Goal: Contribute content: Add original content to the website for others to see

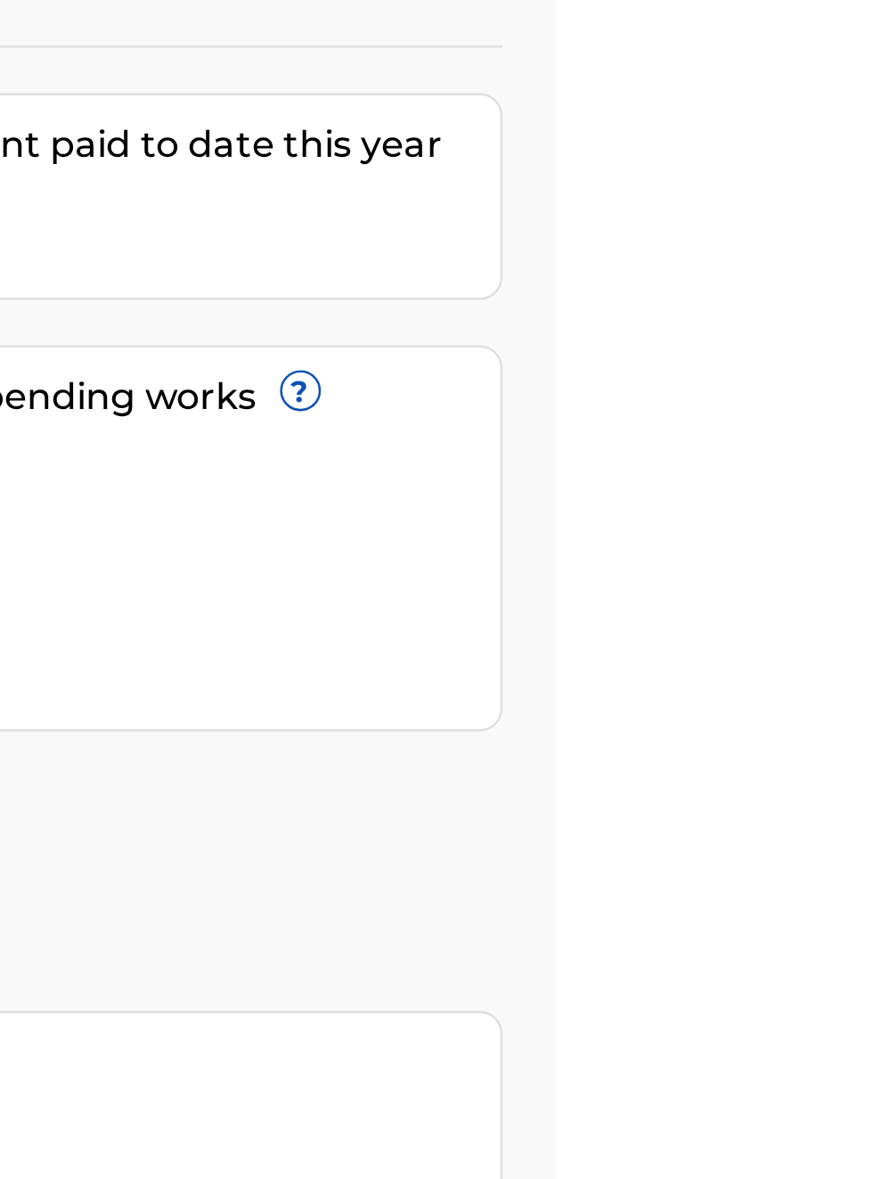
scroll to position [191, 654]
click at [553, 441] on link "Register Works" at bounding box center [484, 454] width 137 height 27
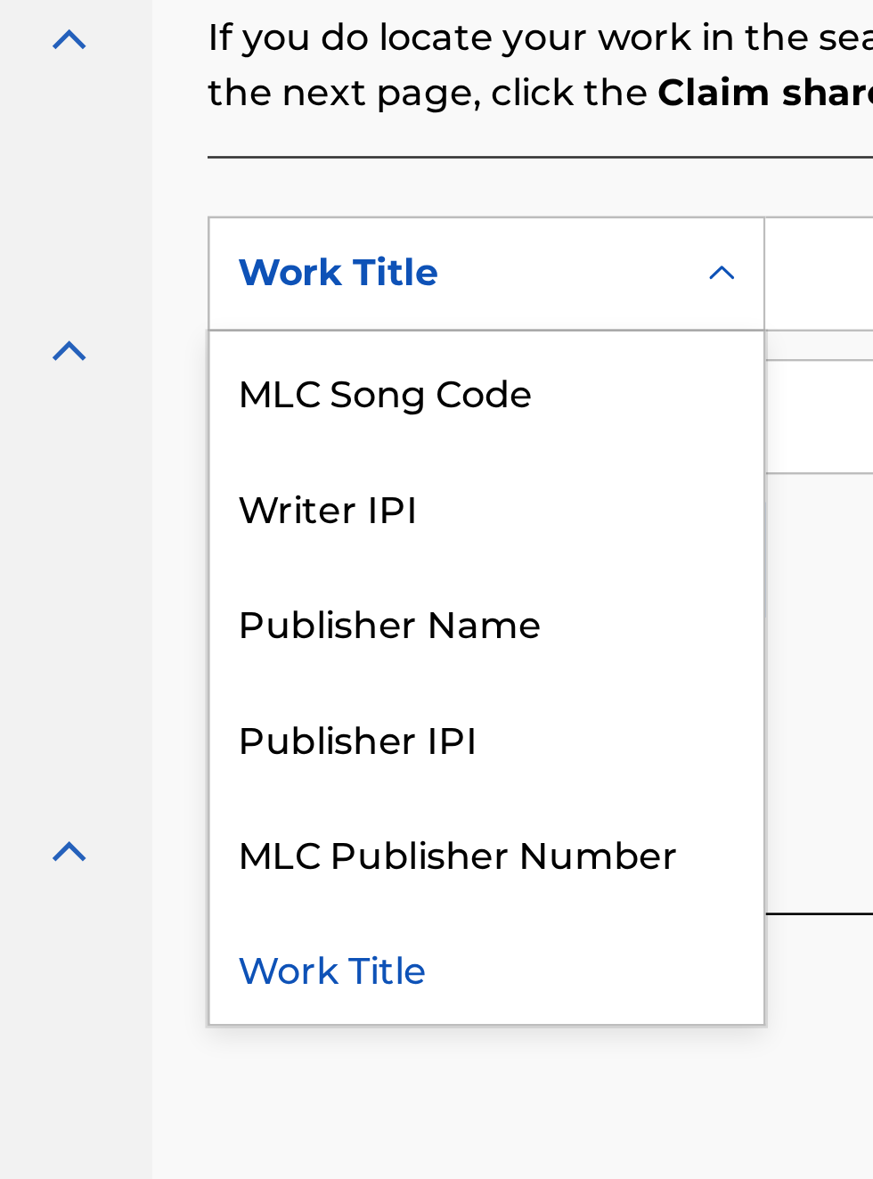
scroll to position [471, 217]
click at [408, 724] on div "Publisher Name" at bounding box center [406, 711] width 214 height 45
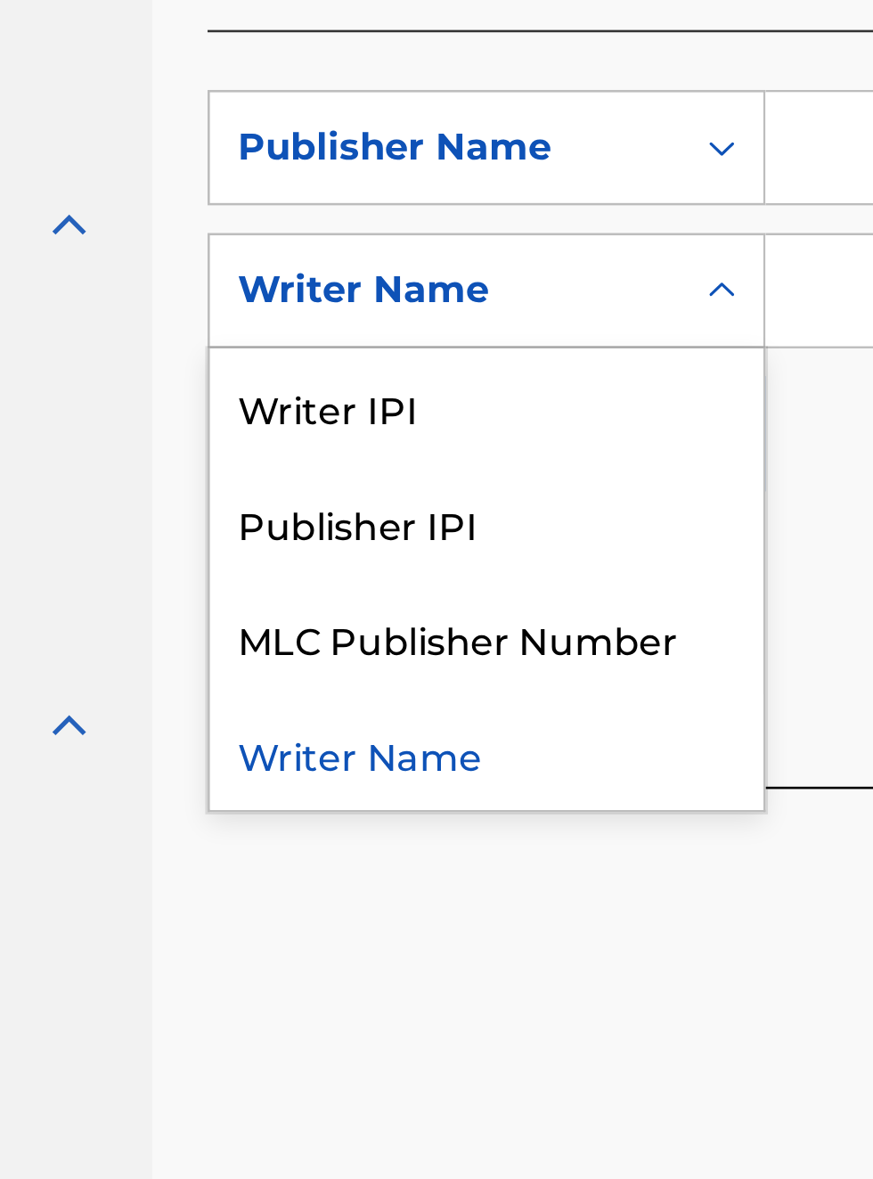
scroll to position [520, 217]
click at [397, 728] on div "Publisher IPI" at bounding box center [406, 721] width 214 height 45
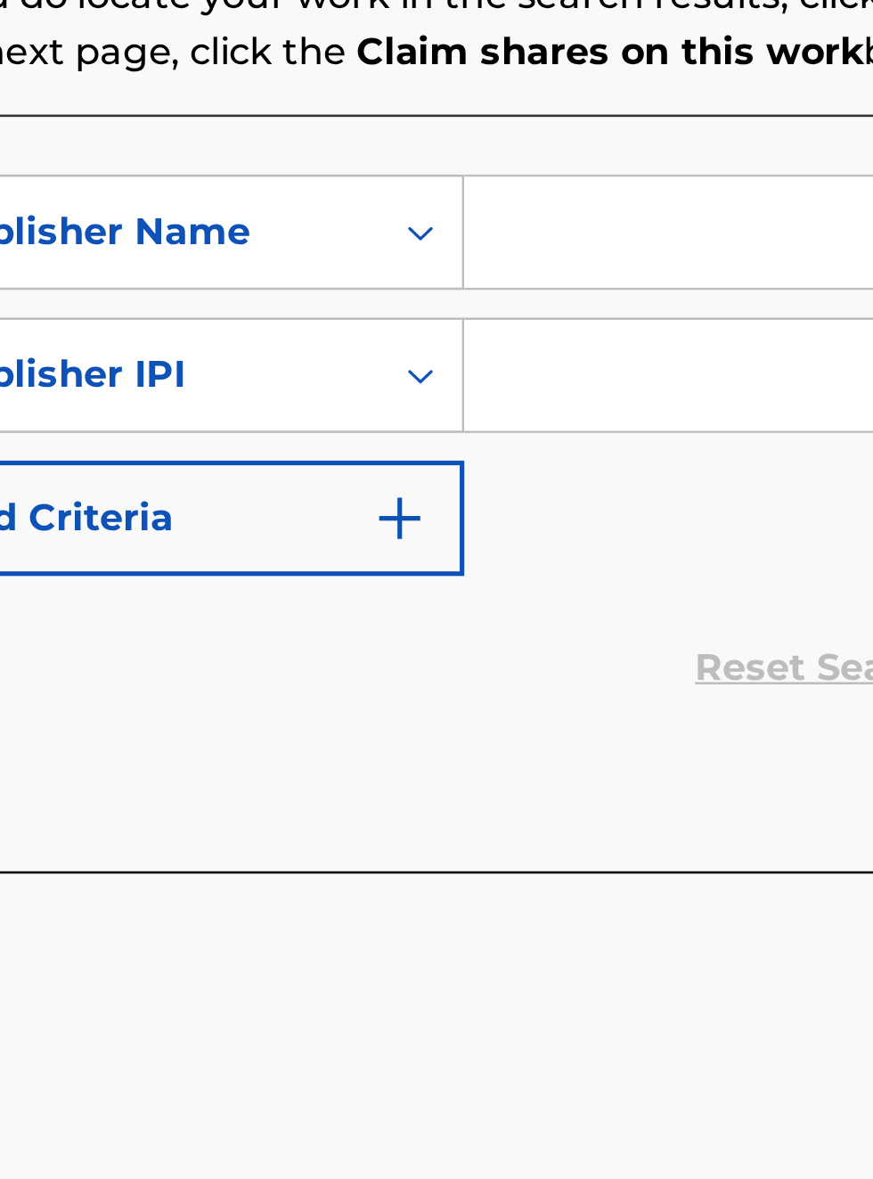
scroll to position [487, 333]
click at [560, 577] on input "Search Form" at bounding box center [682, 577] width 338 height 43
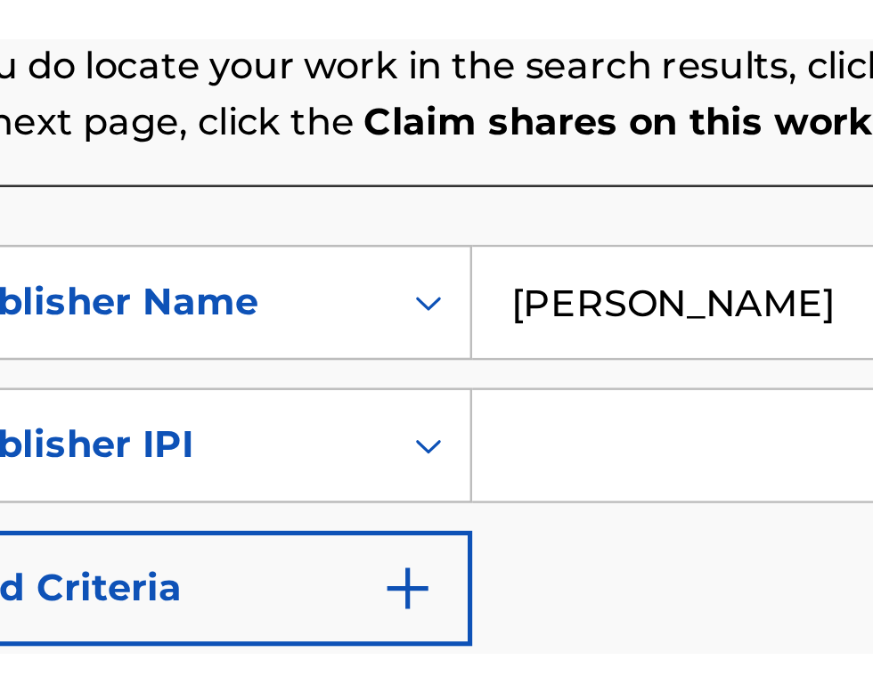
scroll to position [374, 331]
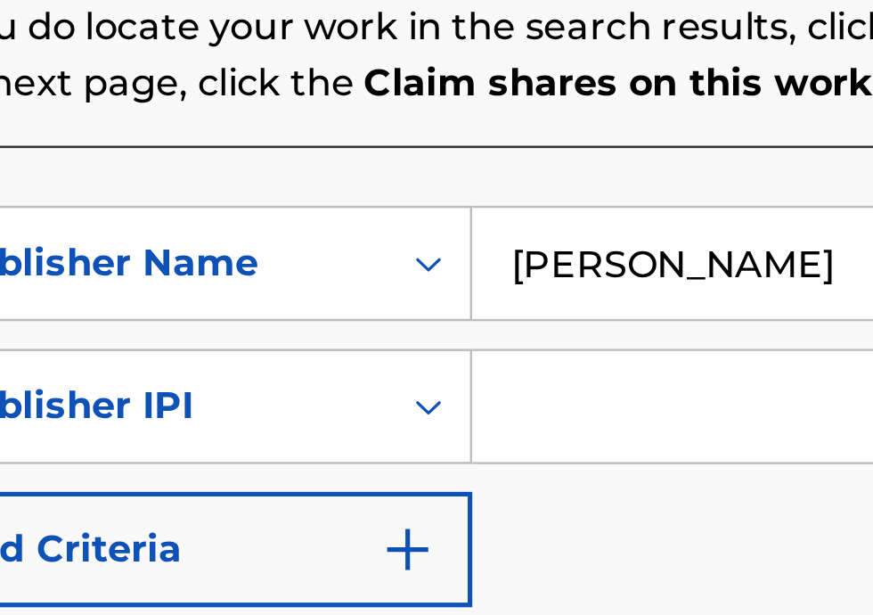
type input "[PERSON_NAME]"
click at [574, 536] on input "Search Form" at bounding box center [682, 532] width 338 height 43
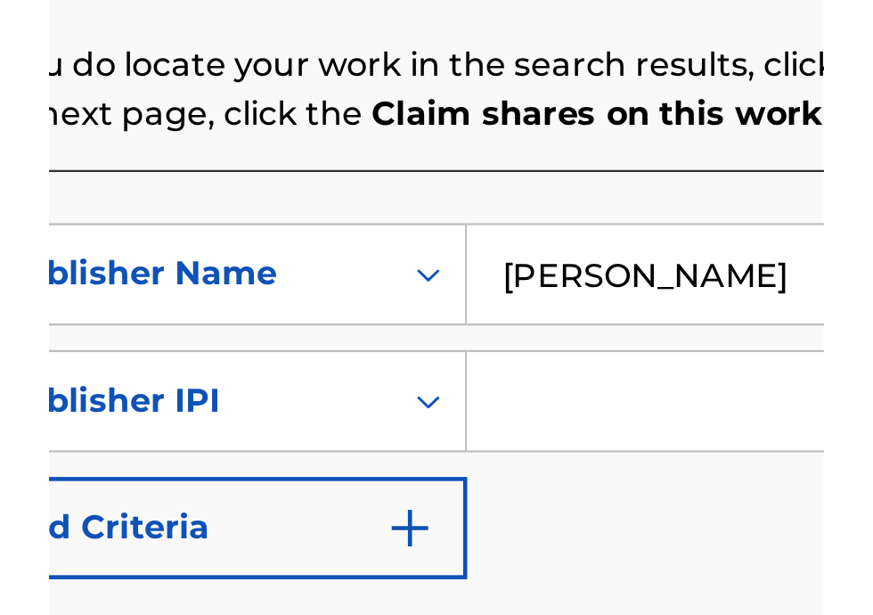
scroll to position [356, 331]
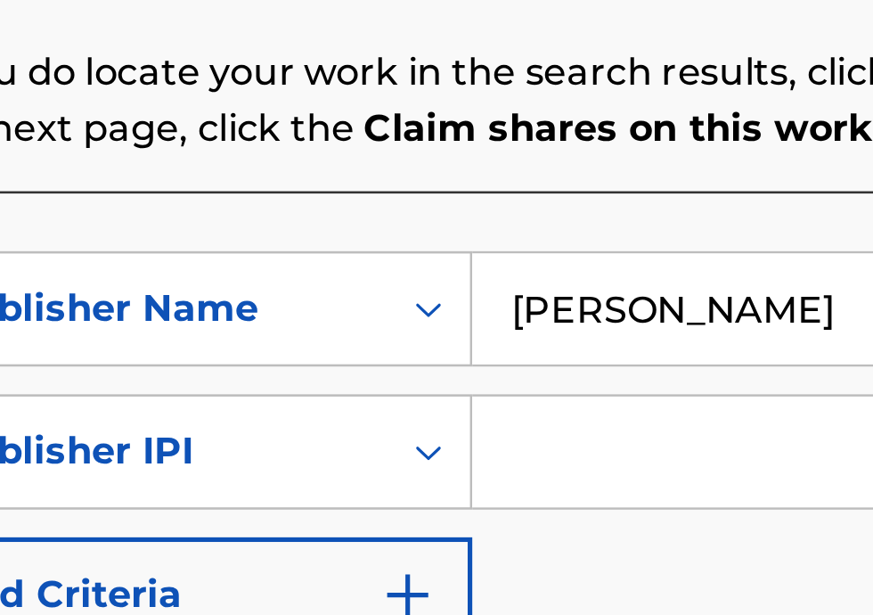
click at [533, 540] on input "Search Form" at bounding box center [682, 532] width 338 height 43
type input "00340604990"
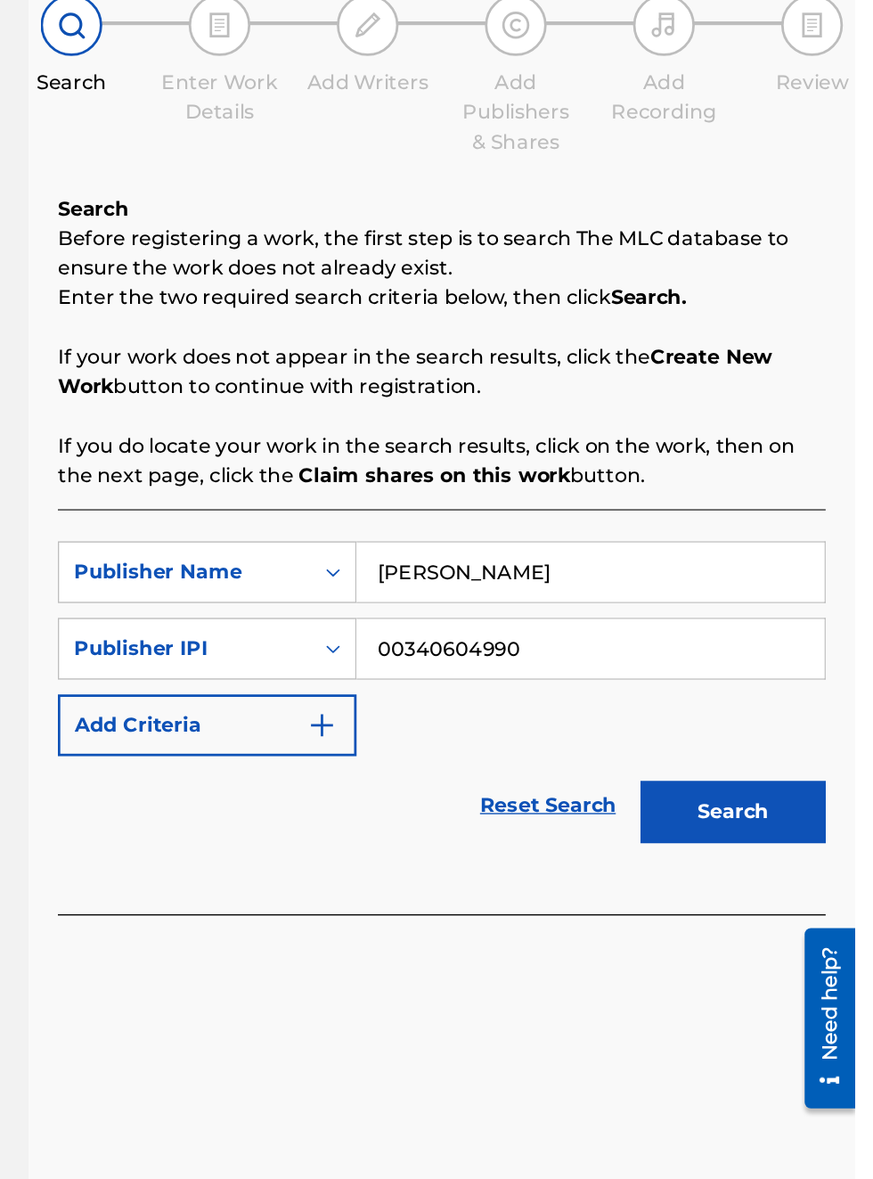
scroll to position [164, 256]
click at [800, 728] on button "Search" at bounding box center [785, 750] width 134 height 45
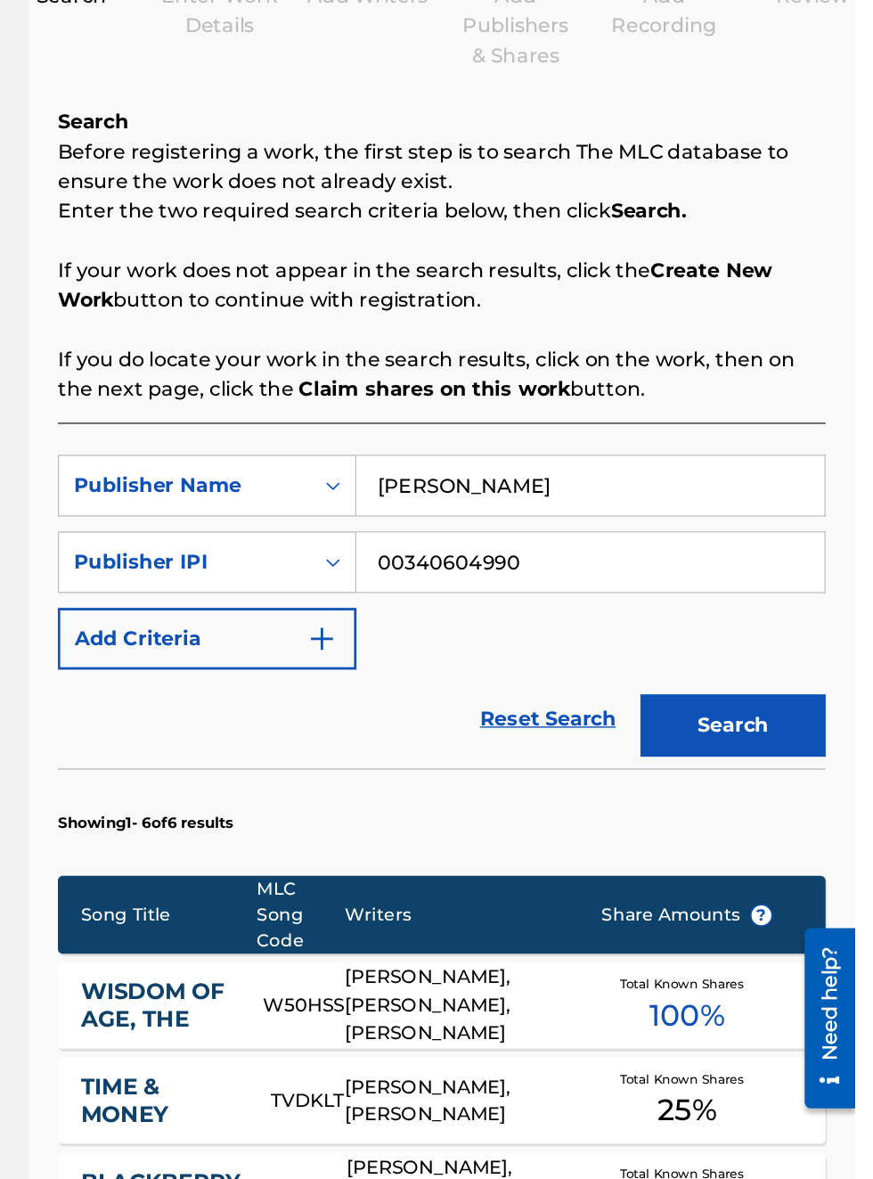
scroll to position [0, 0]
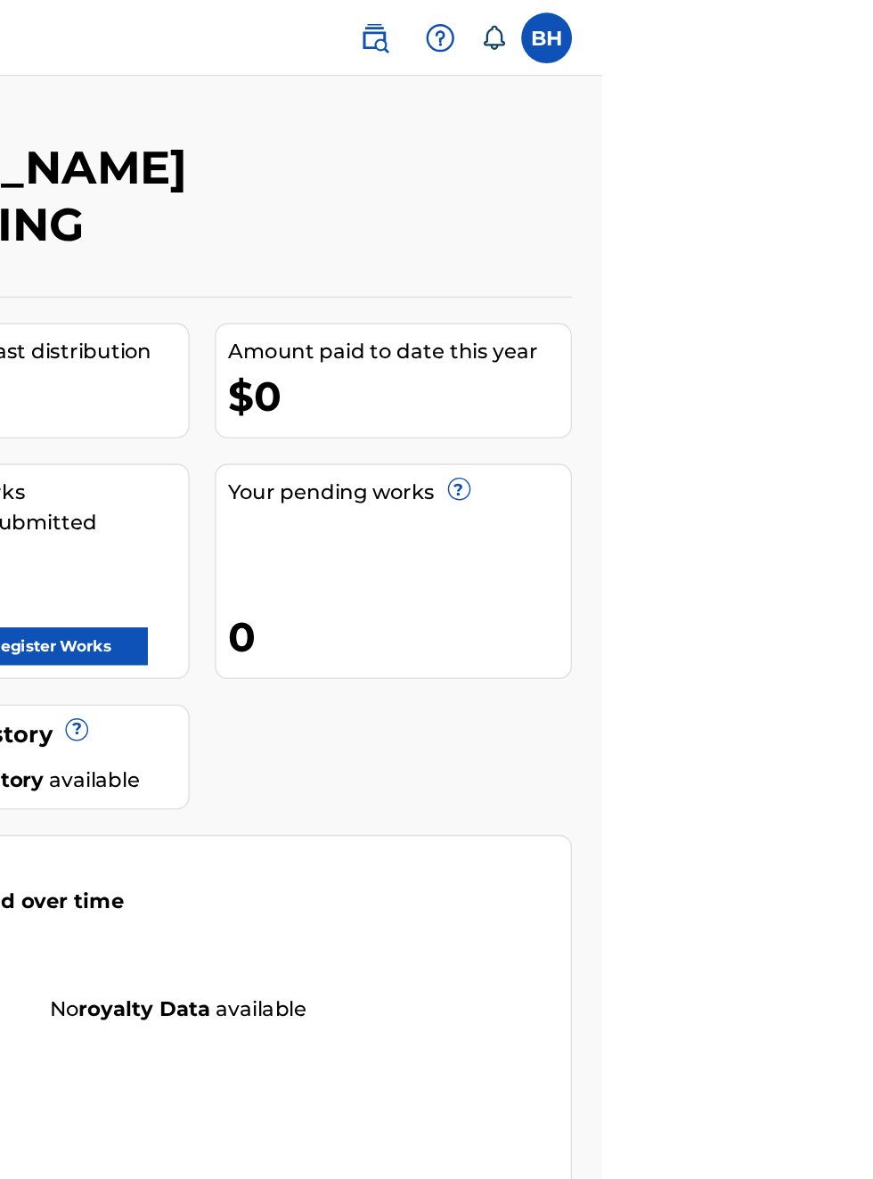
scroll to position [0, 449]
click at [553, 441] on link "Register Works" at bounding box center [484, 454] width 137 height 27
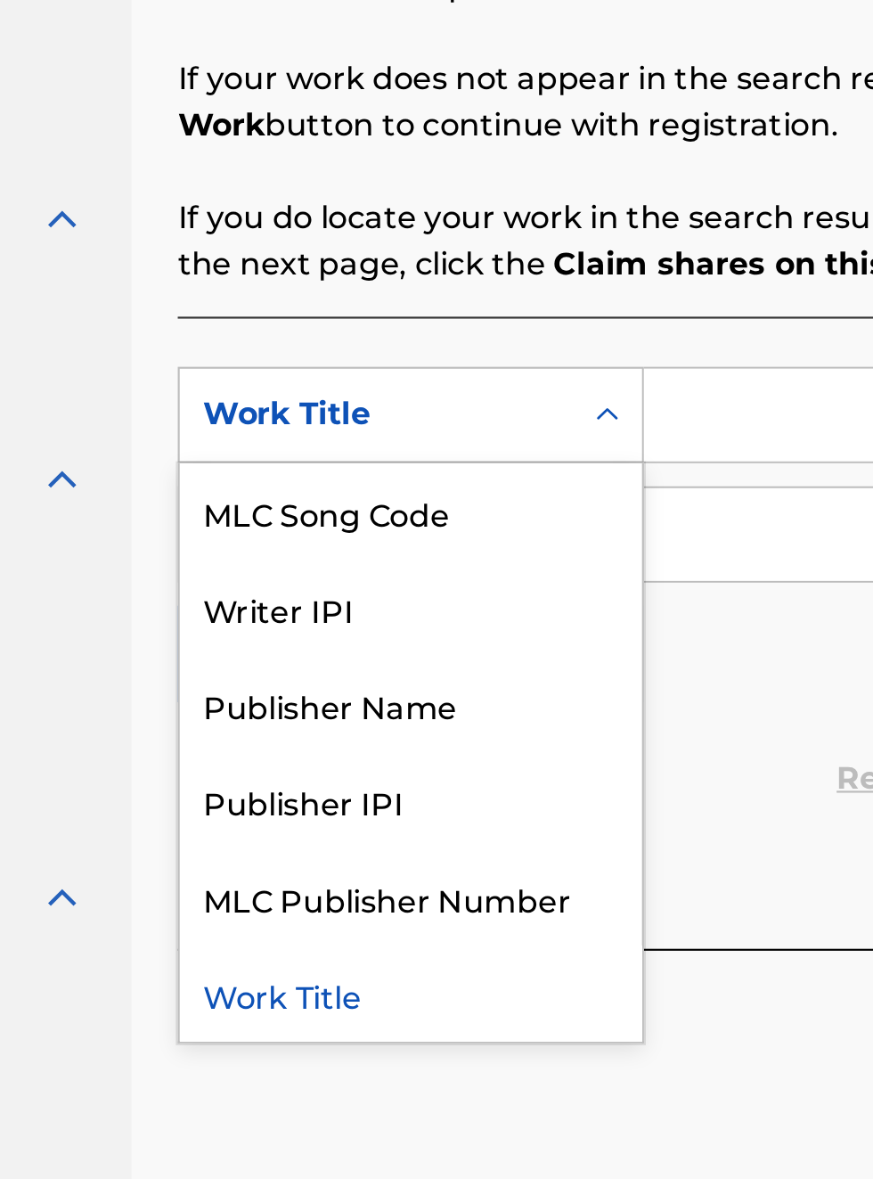
scroll to position [385, 215]
click at [412, 715] on div "Publisher Name" at bounding box center [406, 711] width 214 height 45
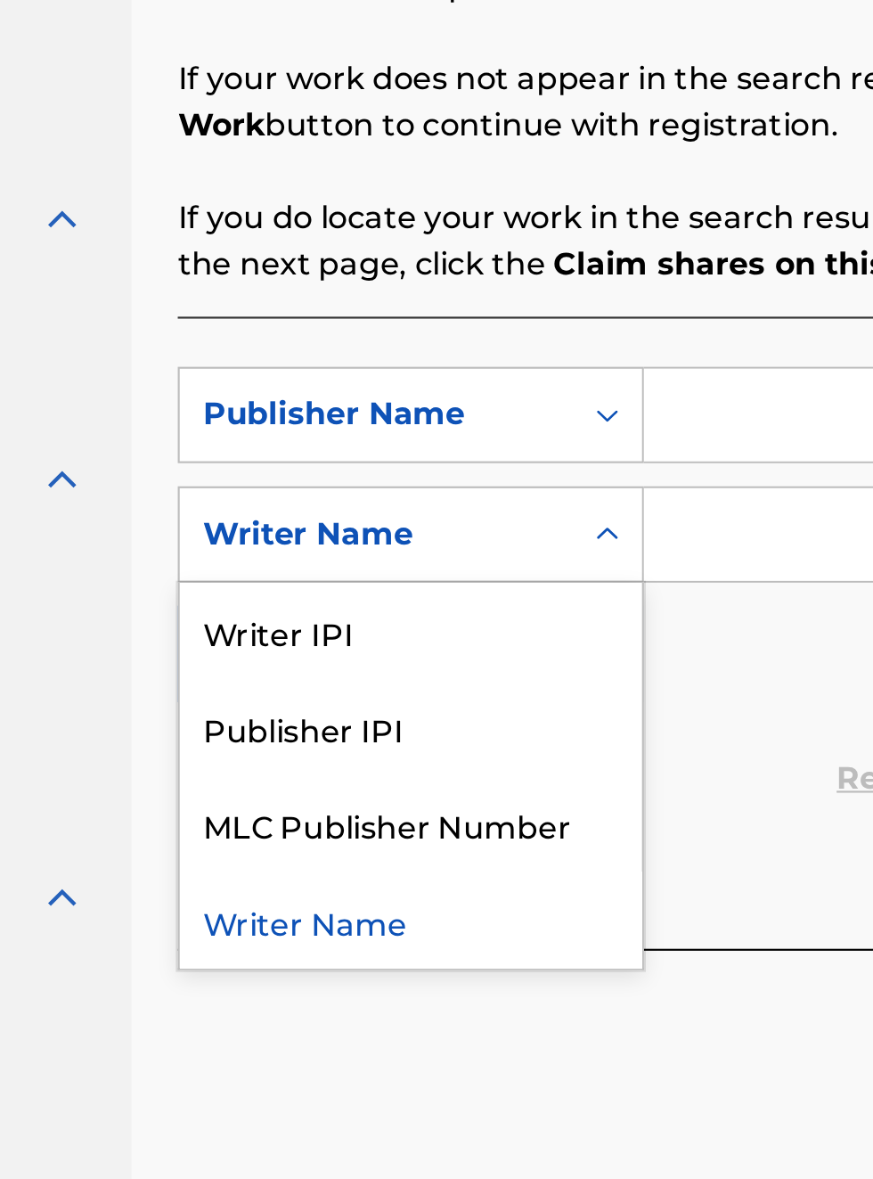
click at [383, 731] on div "Publisher IPI" at bounding box center [406, 721] width 214 height 45
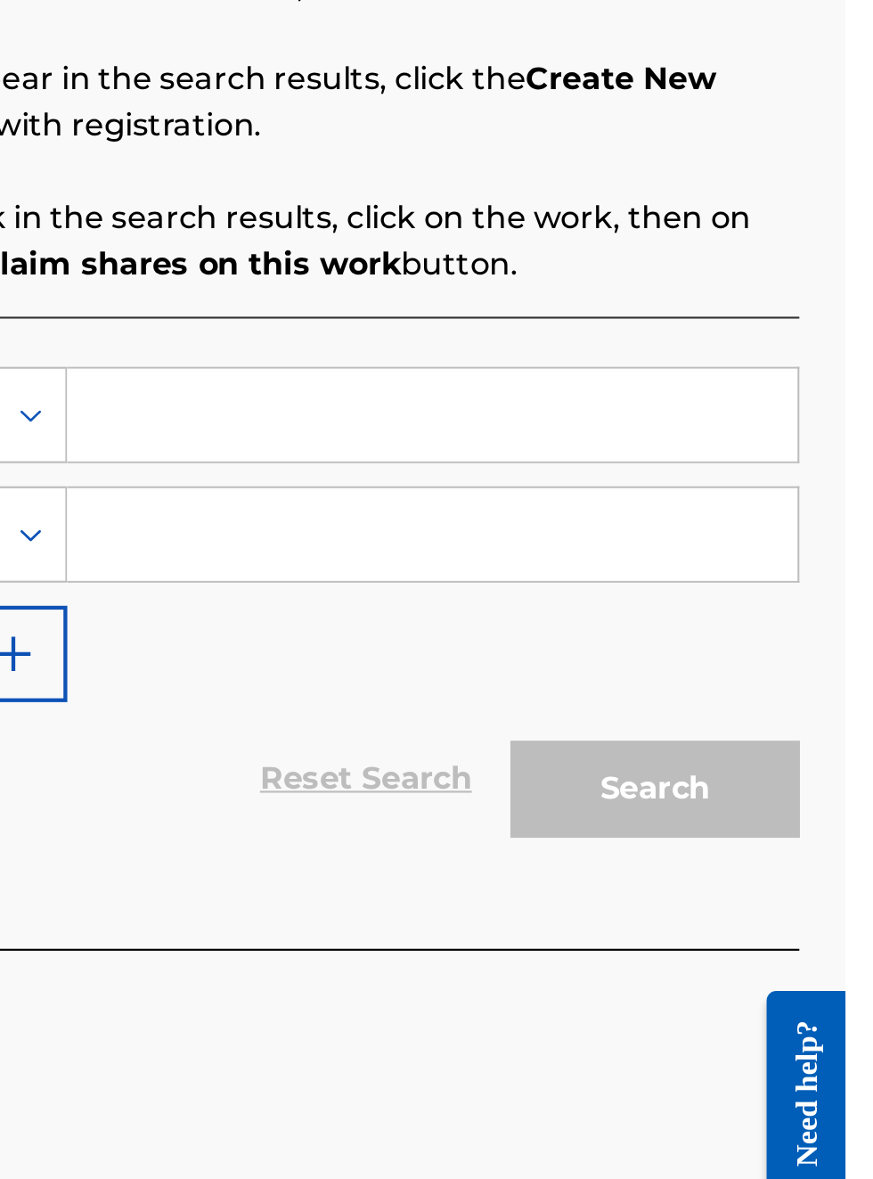
scroll to position [385, 482]
click at [605, 574] on input "Search Form" at bounding box center [682, 577] width 338 height 43
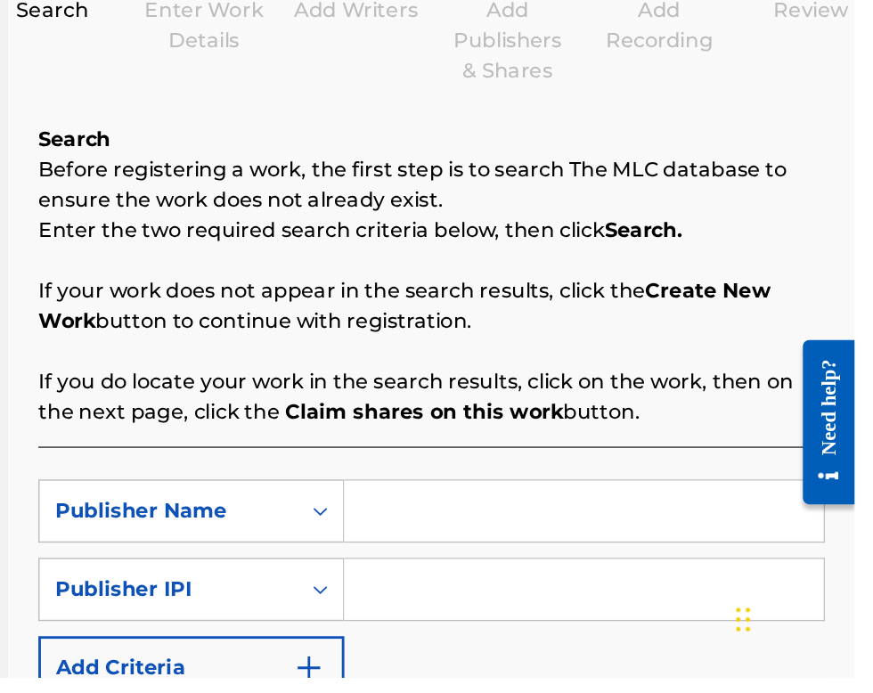
scroll to position [216, 271]
click at [553, 576] on input "Search Form" at bounding box center [682, 575] width 338 height 43
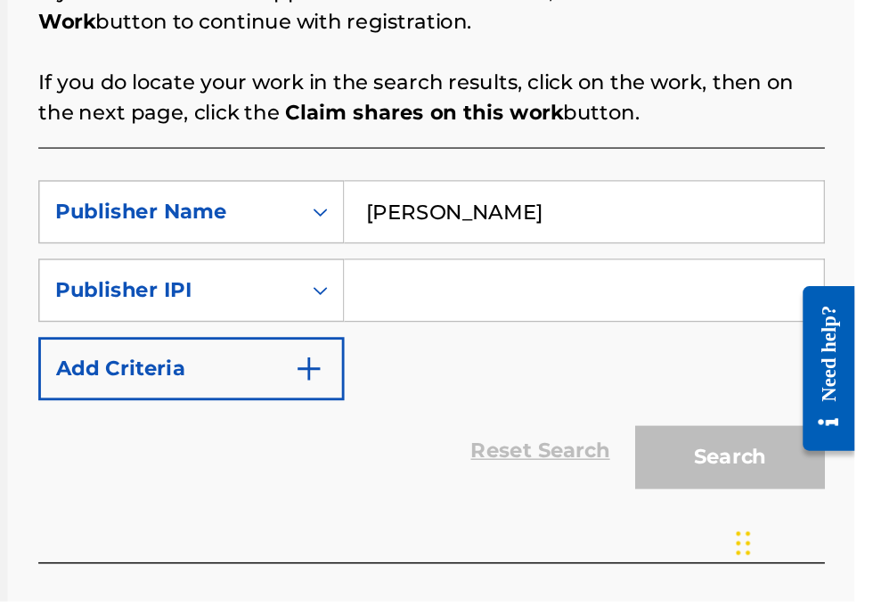
scroll to position [239, 0]
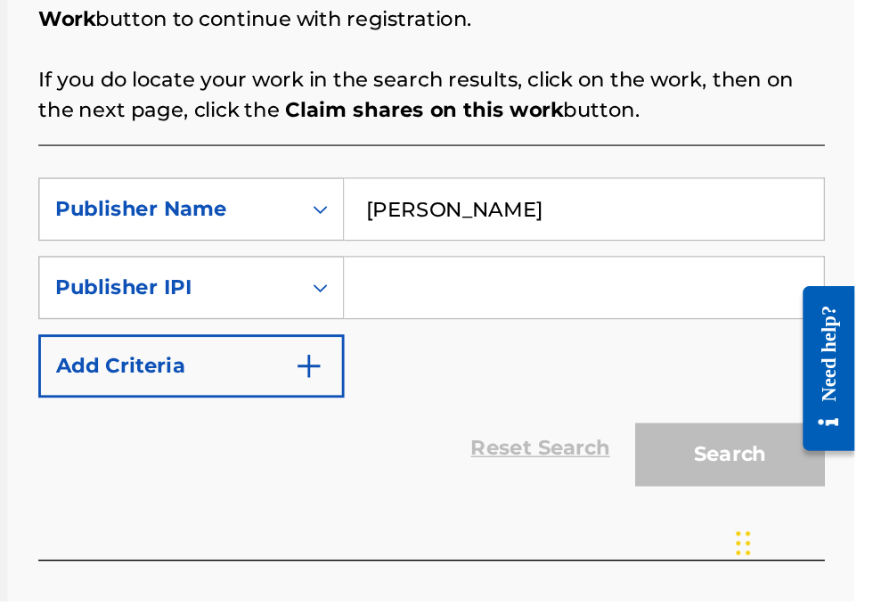
type input "[PERSON_NAME]"
click at [573, 401] on input "Search Form" at bounding box center [682, 393] width 338 height 43
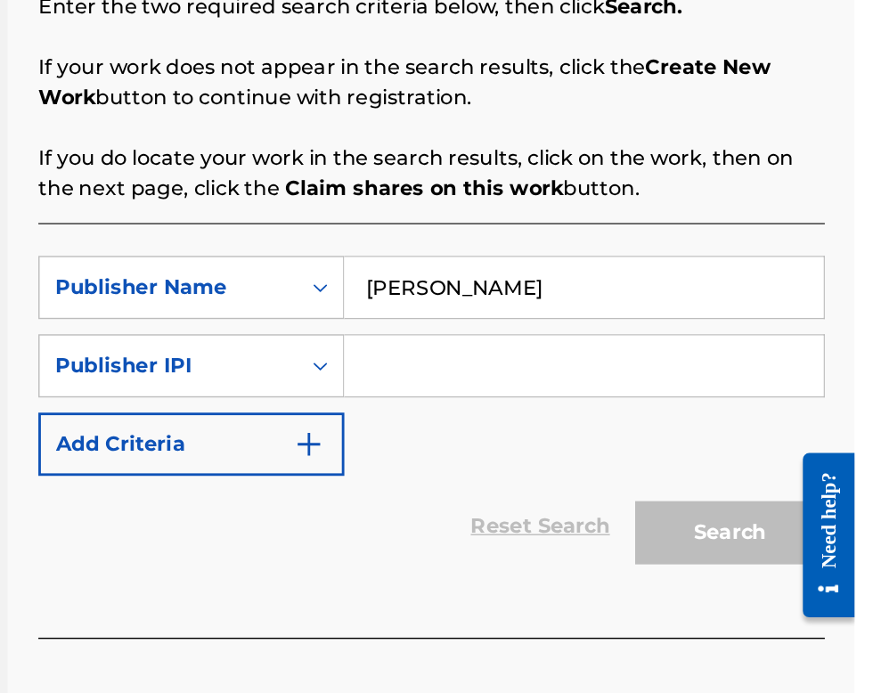
scroll to position [135, 271]
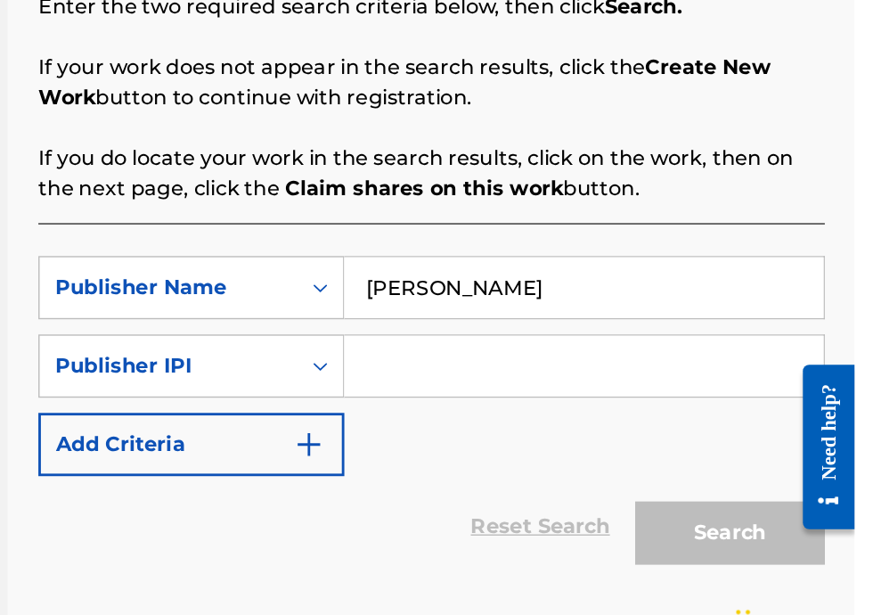
click at [565, 397] on input "Search Form" at bounding box center [682, 393] width 338 height 43
type input "00340604990"
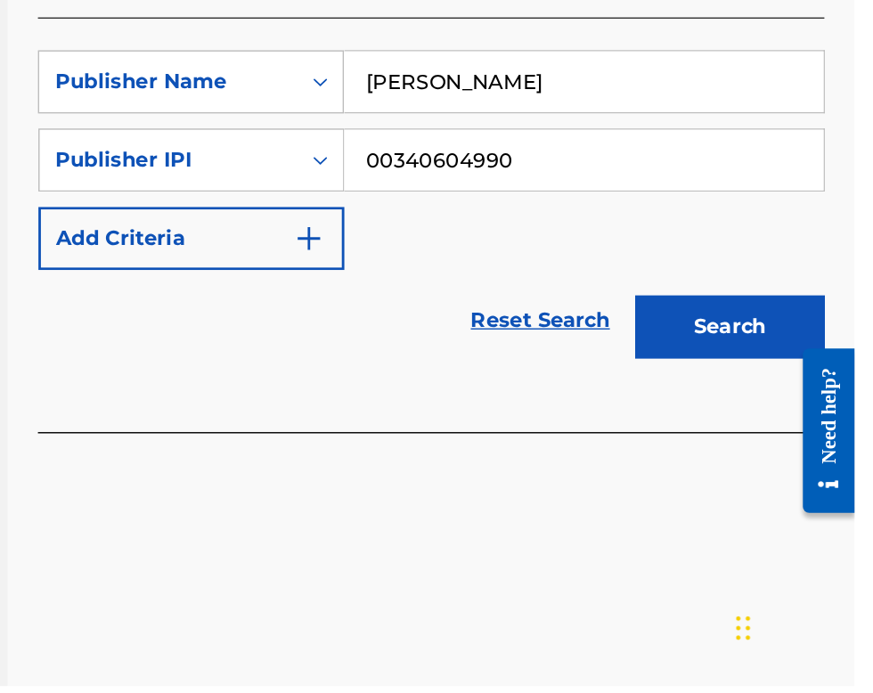
scroll to position [209, 271]
click at [796, 446] on button "Search" at bounding box center [785, 440] width 134 height 45
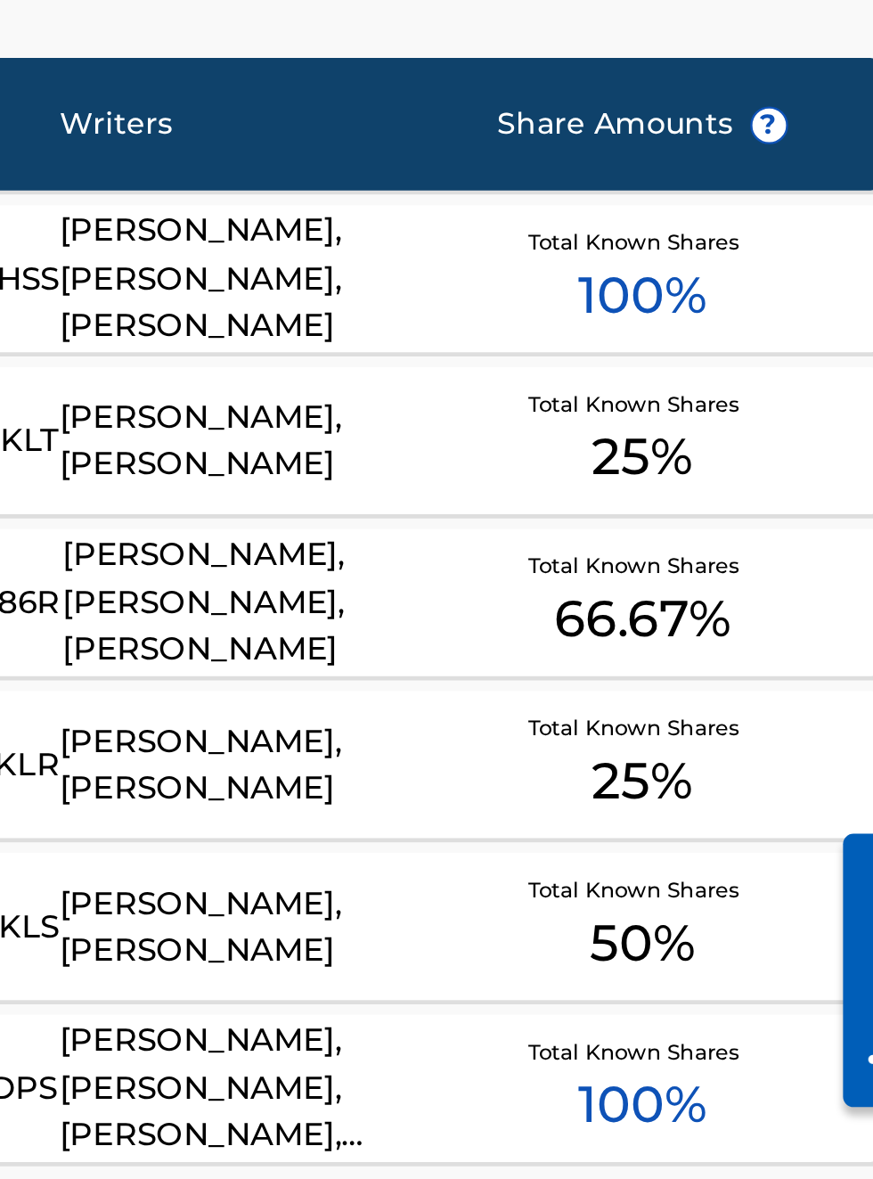
scroll to position [0, 0]
